Goal: Task Accomplishment & Management: Manage account settings

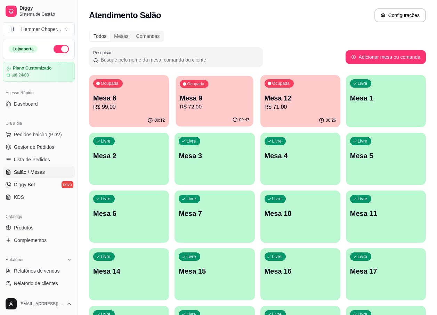
click at [217, 104] on p "R$ 72,00" at bounding box center [215, 107] width 70 height 8
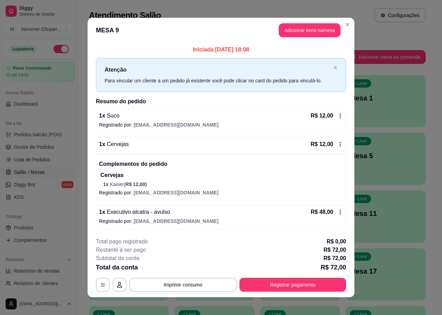
scroll to position [5, 0]
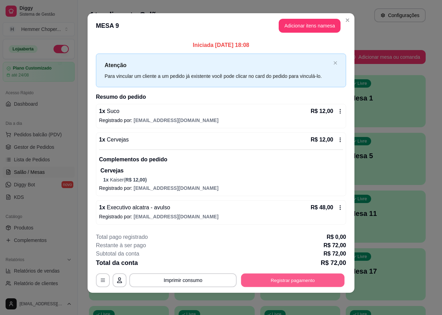
click at [268, 276] on button "Registrar pagamento" at bounding box center [293, 281] width 104 height 14
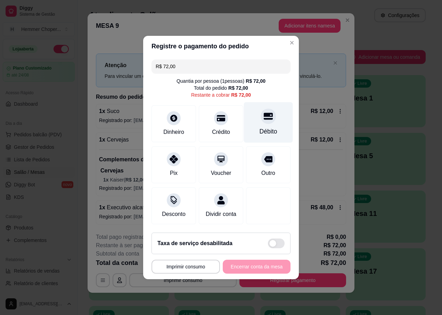
click at [266, 120] on div "Débito" at bounding box center [268, 122] width 49 height 41
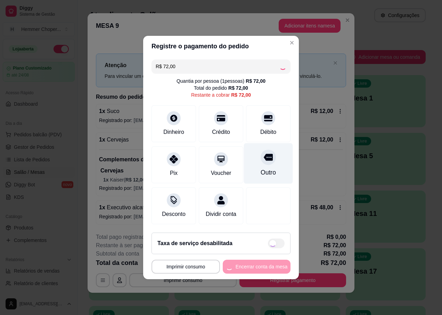
type input "R$ 0,00"
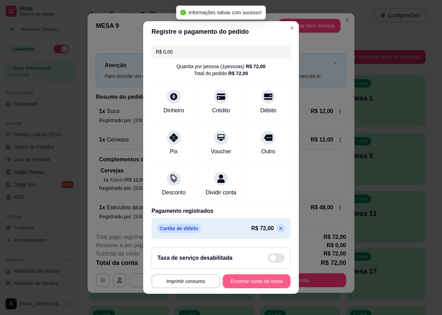
click at [252, 288] on button "Encerrar conta da mesa" at bounding box center [257, 281] width 68 height 14
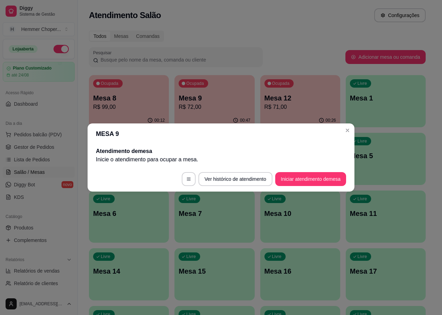
scroll to position [0, 0]
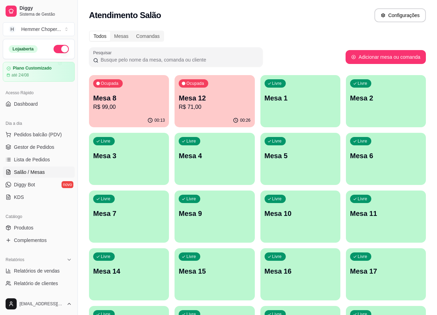
click at [212, 102] on p "Mesa 12" at bounding box center [215, 98] width 72 height 10
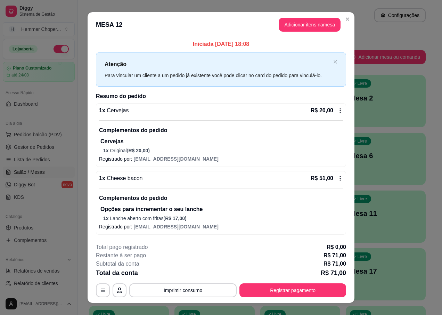
scroll to position [10, 0]
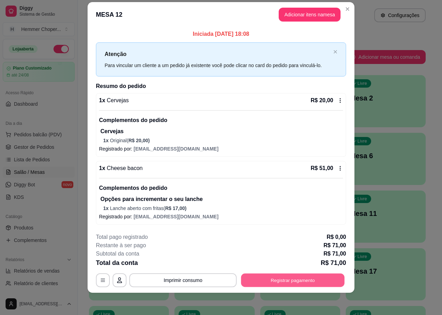
click at [253, 282] on button "Registrar pagamento" at bounding box center [293, 280] width 104 height 14
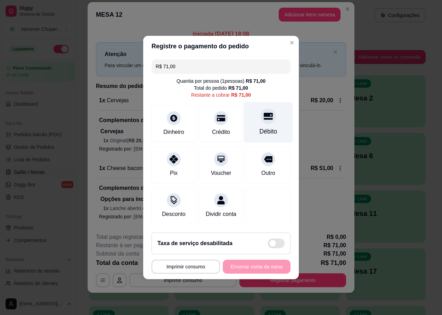
click at [263, 127] on div "Débito" at bounding box center [269, 131] width 18 height 9
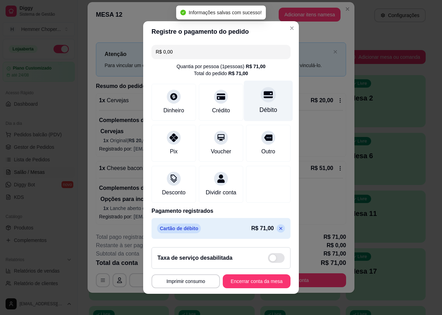
type input "R$ 0,00"
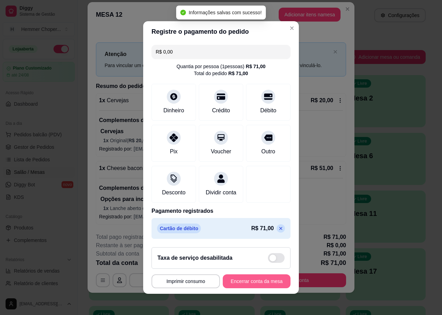
click at [228, 288] on button "Encerrar conta da mesa" at bounding box center [257, 281] width 68 height 14
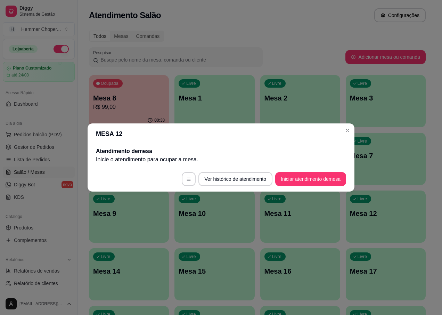
scroll to position [0, 0]
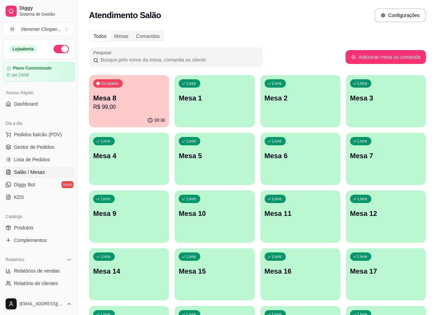
click at [120, 106] on p "R$ 99,00" at bounding box center [129, 107] width 72 height 8
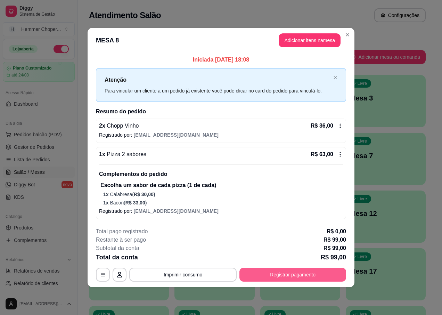
click at [312, 277] on button "Registrar pagamento" at bounding box center [293, 275] width 107 height 14
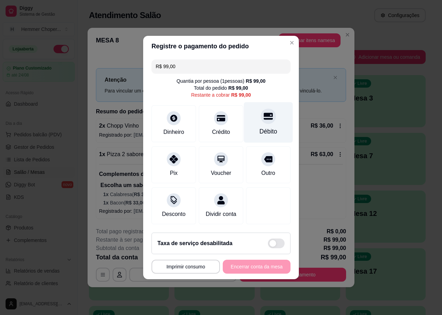
click at [269, 117] on div at bounding box center [268, 116] width 15 height 15
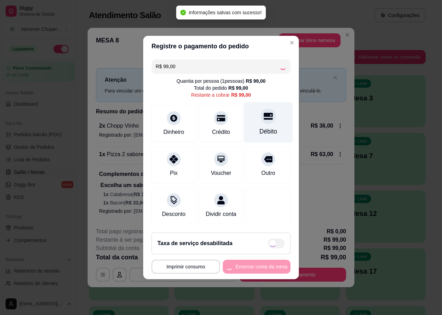
type input "R$ 0,00"
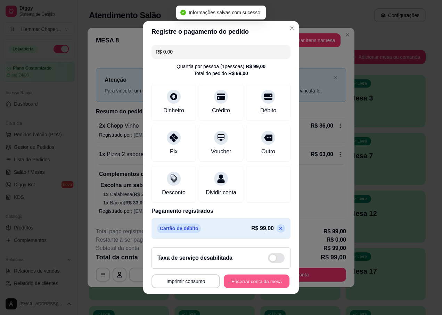
click at [248, 286] on button "Encerrar conta da mesa" at bounding box center [257, 282] width 66 height 14
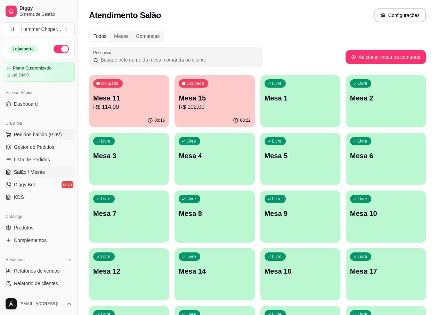
click at [43, 132] on span "Pedidos balcão (PDV)" at bounding box center [38, 134] width 48 height 7
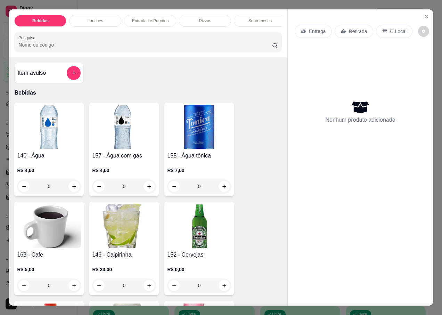
click at [358, 31] on p "Retirada" at bounding box center [358, 31] width 18 height 7
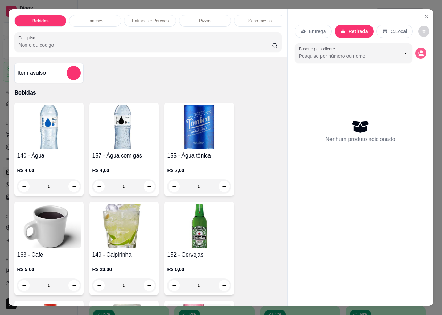
click at [419, 54] on icon "decrease-product-quantity" at bounding box center [421, 55] width 5 height 2
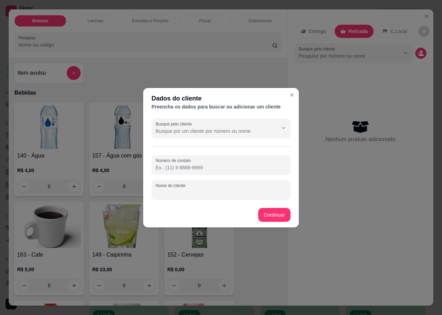
click at [177, 189] on div "Nome do cliente" at bounding box center [221, 189] width 139 height 19
type input "[PERSON_NAME]"
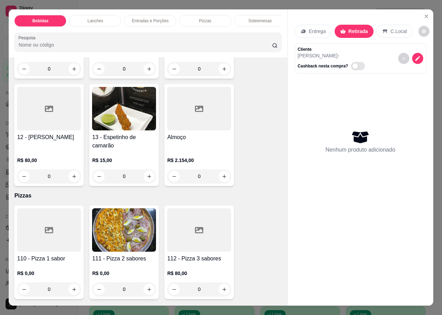
scroll to position [2052, 0]
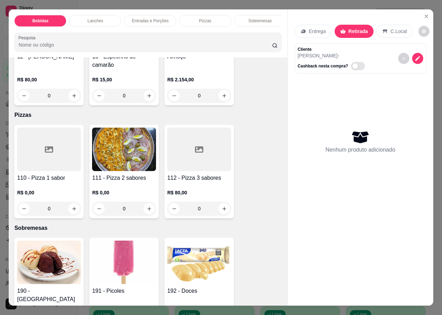
click at [123, 174] on h4 "111 - Pizza 2 sabores" at bounding box center [124, 178] width 64 height 8
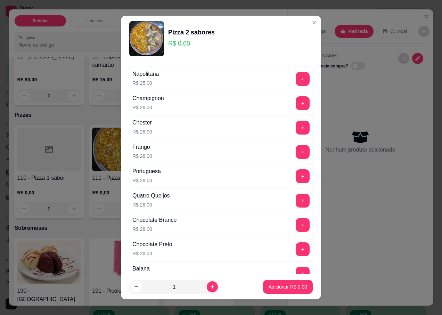
scroll to position [209, 0]
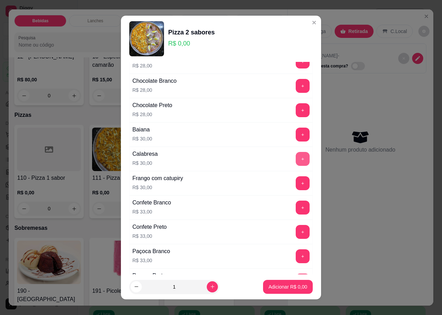
click at [296, 155] on button "+" at bounding box center [303, 159] width 14 height 14
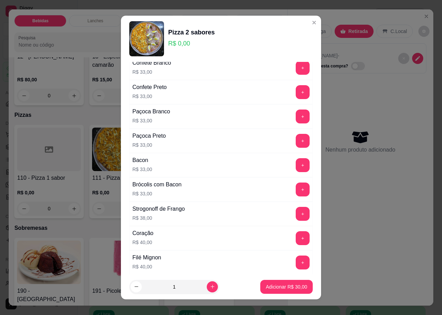
scroll to position [383, 0]
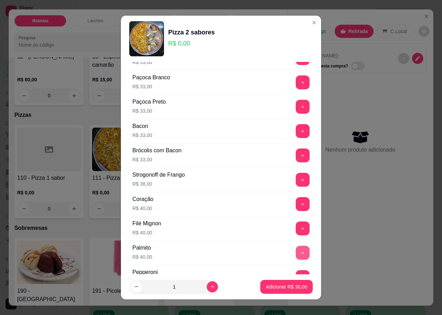
click at [296, 253] on button "+" at bounding box center [303, 253] width 14 height 14
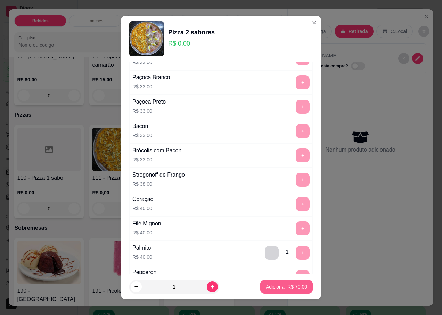
click at [276, 286] on p "Adicionar R$ 70,00" at bounding box center [286, 286] width 41 height 7
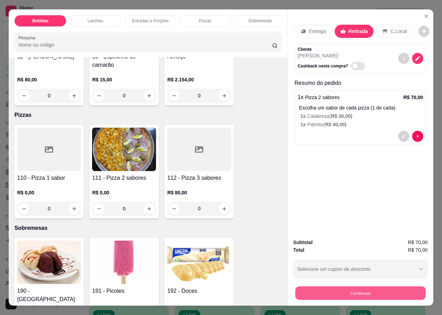
click at [334, 288] on button "Continuar" at bounding box center [360, 293] width 130 height 14
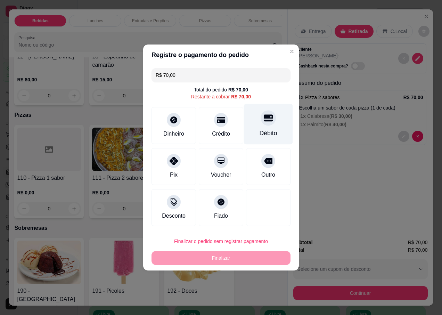
click at [267, 121] on icon at bounding box center [268, 118] width 9 height 7
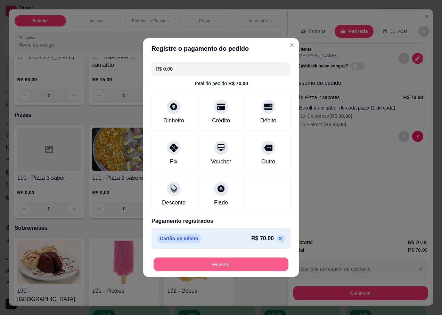
click at [216, 264] on button "Finalizar" at bounding box center [221, 265] width 135 height 14
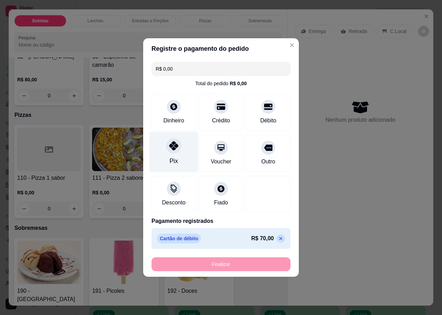
type input "-R$ 70,00"
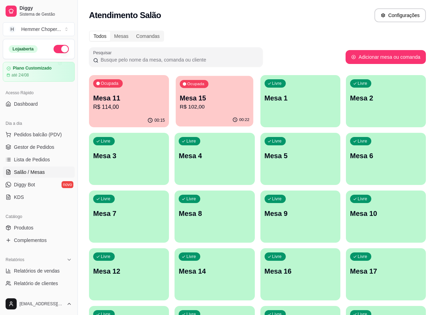
click at [217, 98] on p "Mesa 15" at bounding box center [215, 98] width 70 height 9
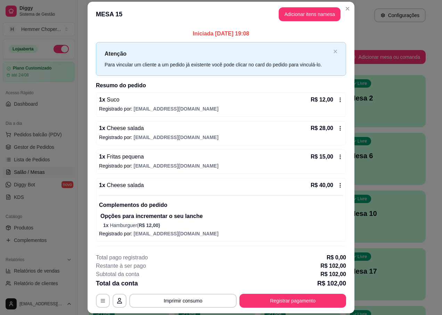
scroll to position [25, 0]
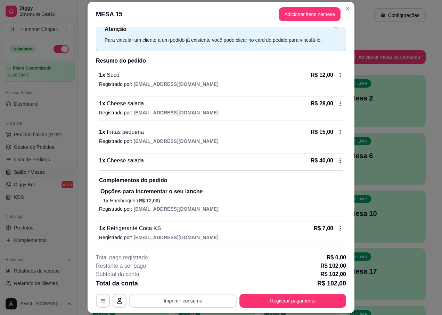
click at [188, 300] on button "Imprimir consumo" at bounding box center [182, 301] width 107 height 14
click at [187, 286] on button "IMPRESSORA" at bounding box center [183, 284] width 50 height 11
click at [264, 304] on button "Registrar pagamento" at bounding box center [293, 301] width 104 height 14
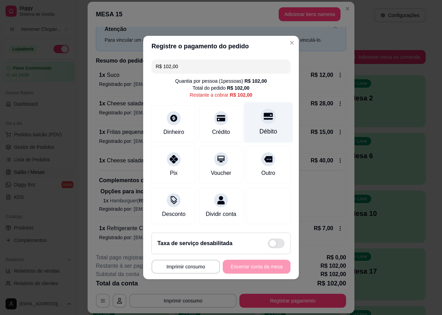
click at [262, 122] on div "Débito" at bounding box center [268, 122] width 49 height 41
type input "R$ 0,00"
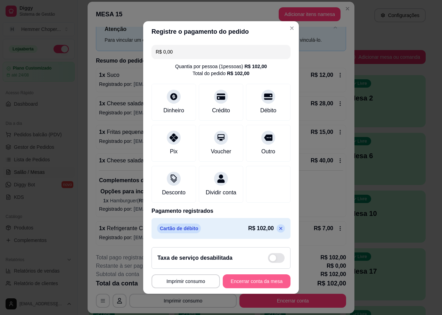
click at [250, 287] on button "Encerrar conta da mesa" at bounding box center [257, 281] width 68 height 14
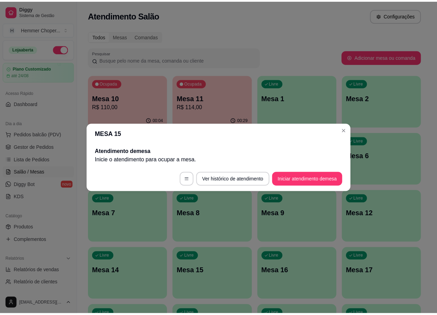
scroll to position [0, 0]
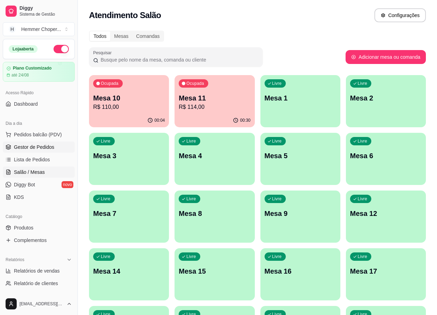
click at [45, 147] on span "Gestor de Pedidos" at bounding box center [34, 147] width 40 height 7
click at [214, 98] on p "Mesa 11" at bounding box center [215, 98] width 72 height 10
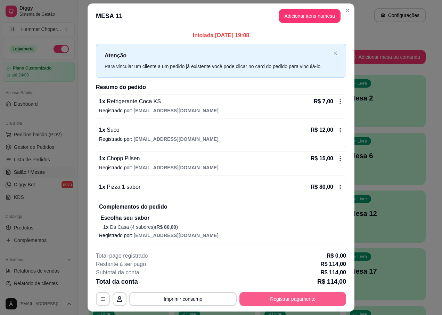
click at [261, 303] on button "Registrar pagamento" at bounding box center [293, 299] width 107 height 14
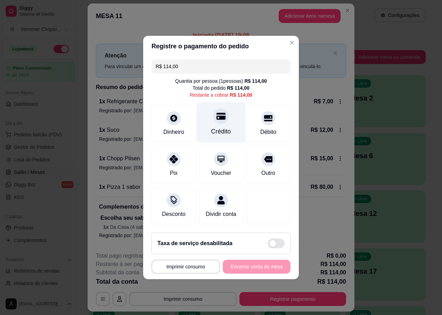
click at [219, 127] on div "Crédito" at bounding box center [221, 131] width 20 height 9
type input "R$ 0,00"
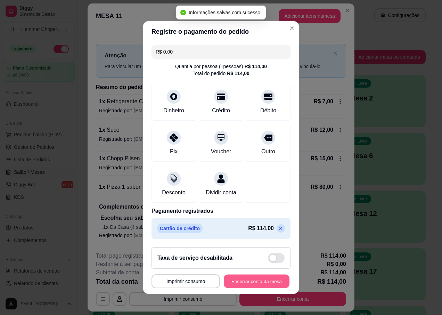
click at [250, 286] on button "Encerrar conta da mesa" at bounding box center [257, 282] width 66 height 14
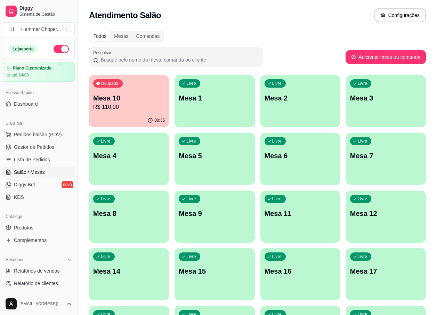
click at [123, 99] on p "Mesa 10" at bounding box center [129, 98] width 72 height 10
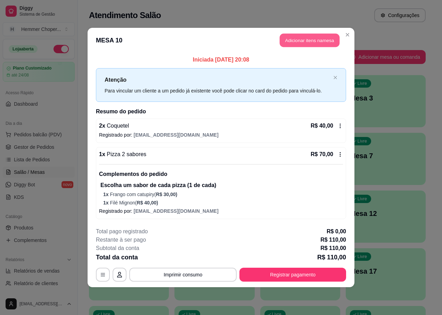
click at [301, 42] on button "Adicionar itens na mesa" at bounding box center [310, 41] width 60 height 14
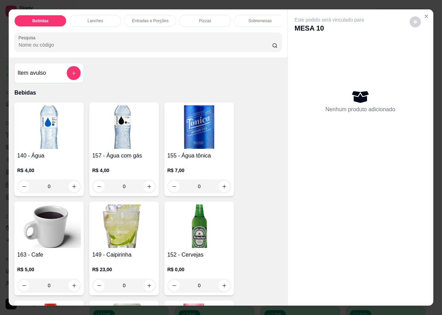
click at [198, 228] on img at bounding box center [199, 225] width 64 height 43
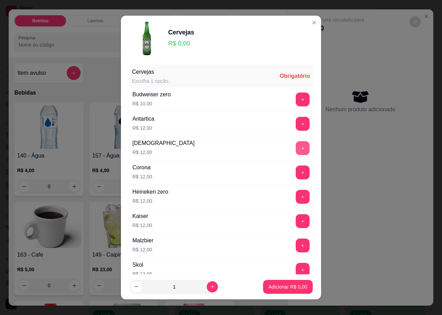
click at [296, 148] on button "+" at bounding box center [303, 148] width 14 height 14
click at [286, 287] on p "Adicionar R$ 12,00" at bounding box center [286, 286] width 41 height 7
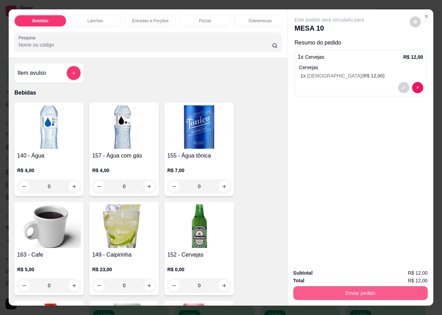
click at [335, 293] on button "Enviar pedido" at bounding box center [361, 293] width 135 height 14
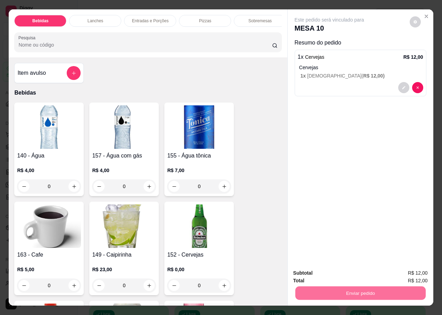
click at [335, 274] on button "Não registrar e enviar pedido" at bounding box center [338, 273] width 72 height 13
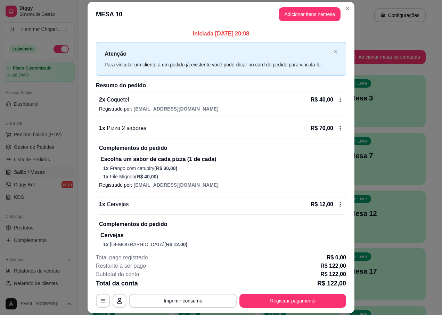
click at [212, 200] on div "1 x Cervejas R$ 12,00" at bounding box center [221, 204] width 244 height 8
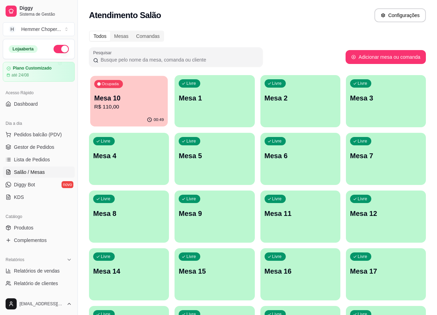
click at [124, 115] on button "Ocupada Mesa 10 R$ 110,00 00:49" at bounding box center [129, 101] width 78 height 51
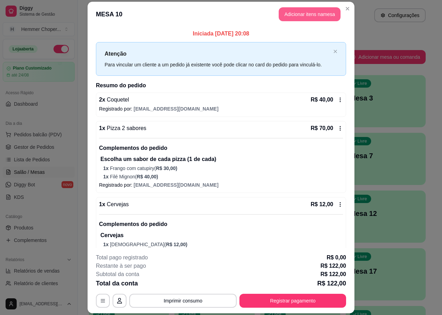
click at [312, 13] on button "Adicionar itens na mesa" at bounding box center [310, 14] width 62 height 14
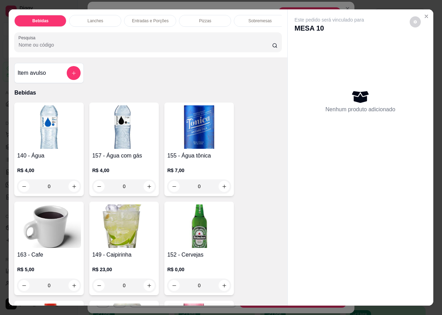
click at [200, 226] on img at bounding box center [199, 225] width 64 height 43
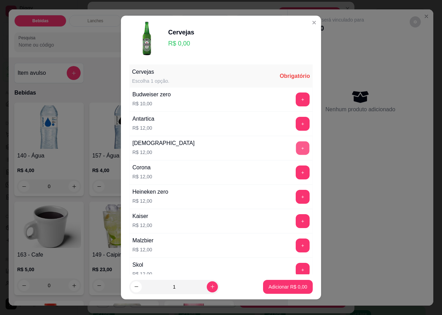
click at [296, 150] on button "+" at bounding box center [303, 149] width 14 height 14
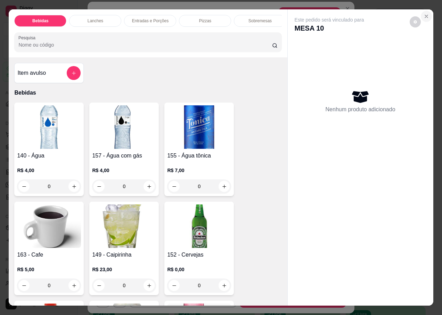
click at [424, 15] on icon "Close" at bounding box center [427, 17] width 6 height 6
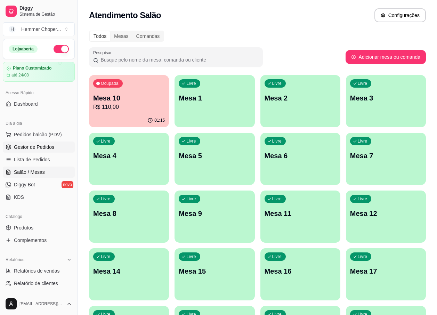
click at [40, 148] on span "Gestor de Pedidos" at bounding box center [34, 147] width 40 height 7
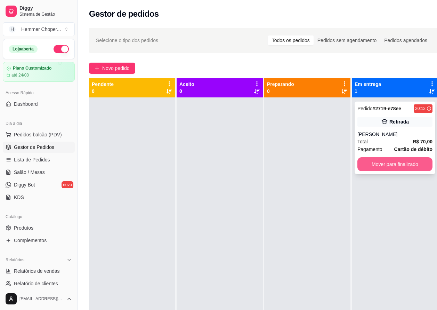
click at [382, 162] on button "Mover para finalizado" at bounding box center [395, 164] width 75 height 14
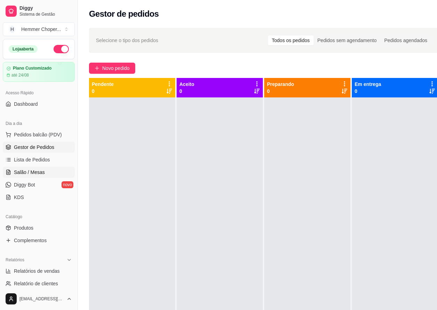
click at [43, 169] on span "Salão / Mesas" at bounding box center [29, 172] width 31 height 7
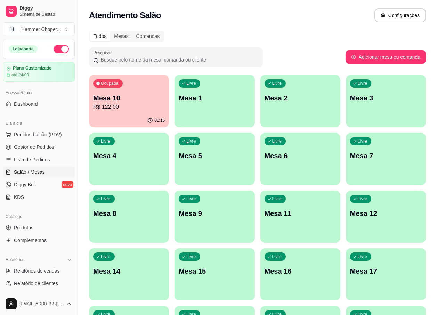
click at [121, 110] on p "R$ 122,00" at bounding box center [129, 107] width 72 height 8
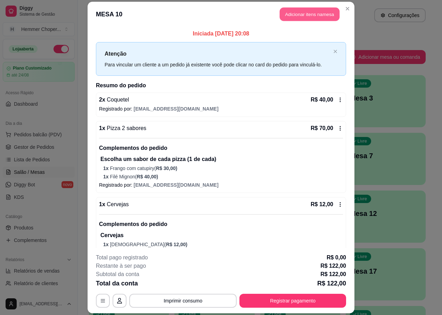
click at [307, 12] on button "Adicionar itens na mesa" at bounding box center [310, 14] width 60 height 14
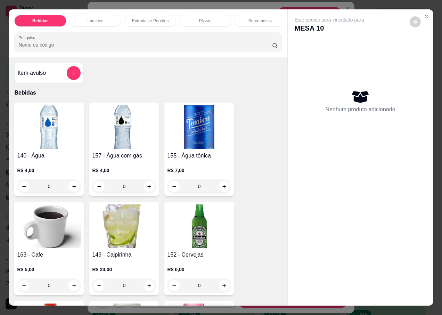
click at [195, 239] on img at bounding box center [199, 225] width 64 height 43
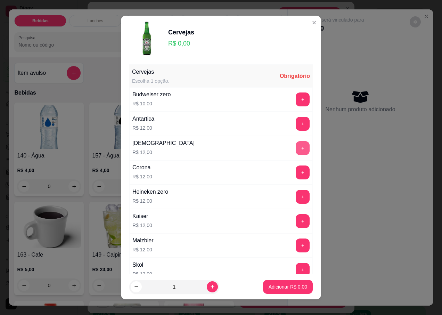
click at [296, 147] on button "+" at bounding box center [303, 148] width 14 height 14
click at [266, 283] on button "Adicionar R$ 12,00" at bounding box center [286, 287] width 51 height 14
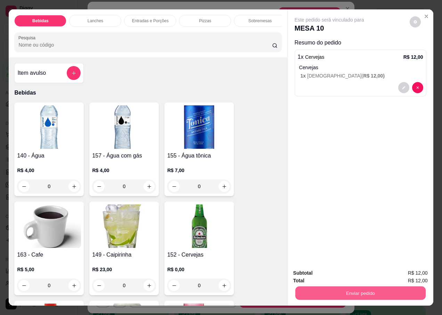
click at [320, 292] on button "Enviar pedido" at bounding box center [360, 293] width 130 height 14
click at [325, 273] on button "Não registrar e enviar pedido" at bounding box center [338, 273] width 70 height 13
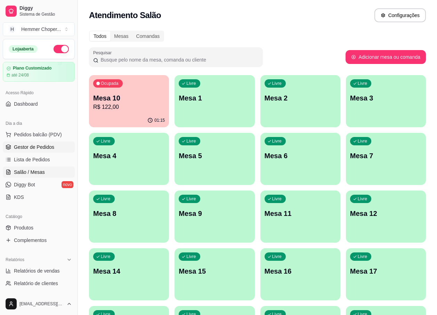
click at [37, 146] on span "Gestor de Pedidos" at bounding box center [34, 147] width 40 height 7
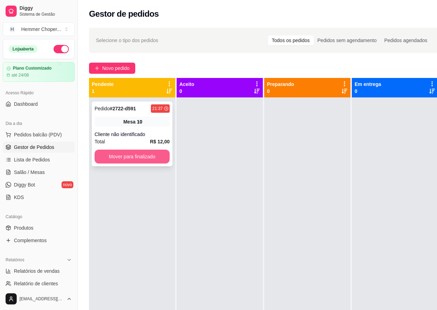
click at [114, 156] on button "Mover para finalizado" at bounding box center [132, 157] width 75 height 14
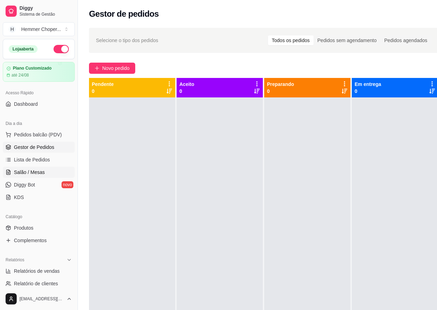
click at [36, 173] on span "Salão / Mesas" at bounding box center [29, 172] width 31 height 7
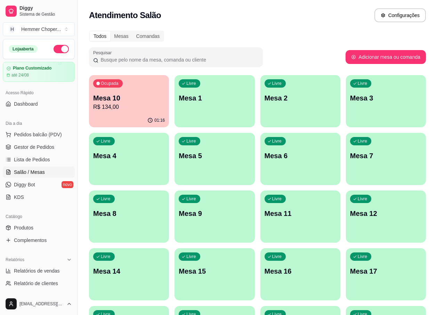
click at [134, 106] on p "R$ 134,00" at bounding box center [129, 107] width 72 height 8
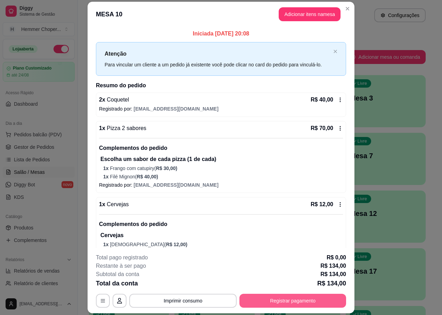
click at [273, 299] on button "Registrar pagamento" at bounding box center [293, 301] width 107 height 14
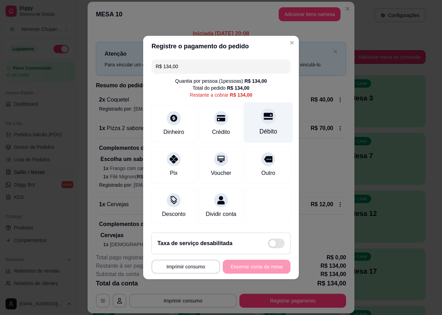
click at [264, 122] on div "Débito" at bounding box center [268, 122] width 49 height 41
type input "R$ 0,00"
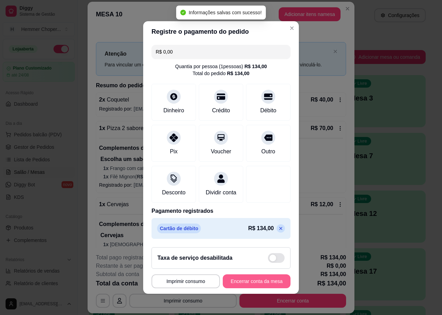
click at [251, 282] on button "Encerrar conta da mesa" at bounding box center [257, 281] width 68 height 14
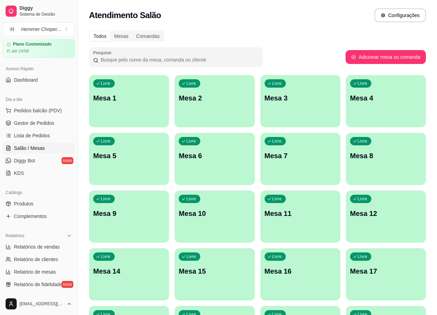
scroll to position [70, 0]
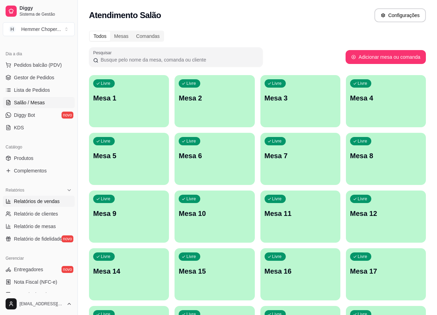
click at [38, 202] on span "Relatórios de vendas" at bounding box center [37, 201] width 46 height 7
select select "ALL"
select select "0"
